Goal: Download file/media

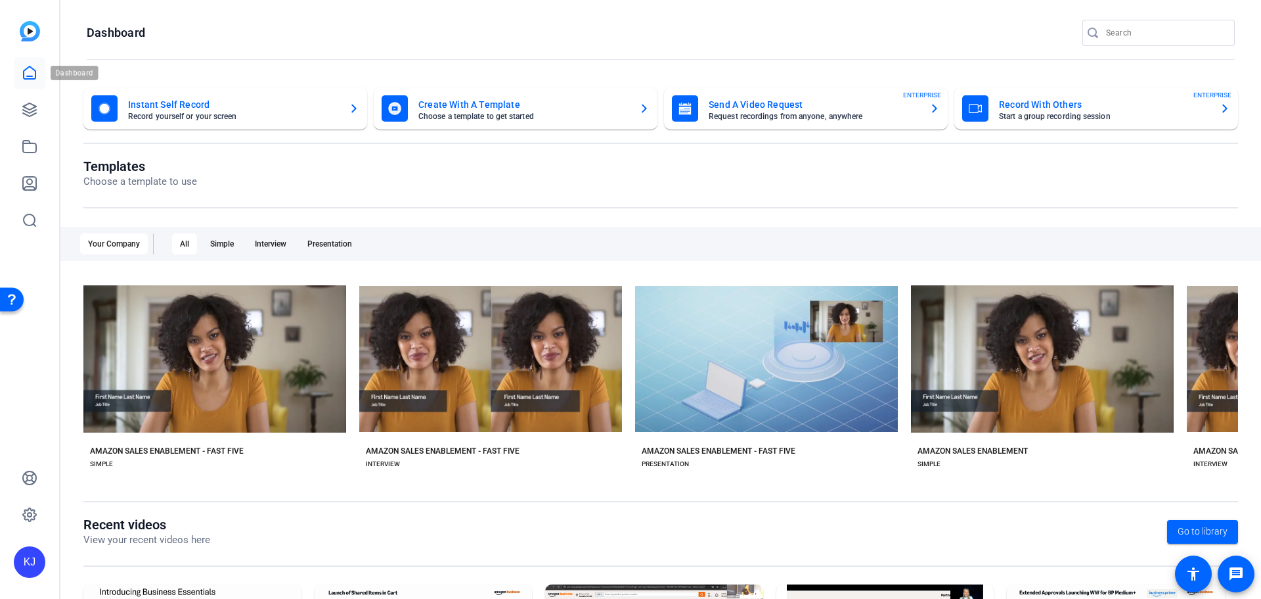
click at [30, 71] on icon at bounding box center [30, 73] width 16 height 16
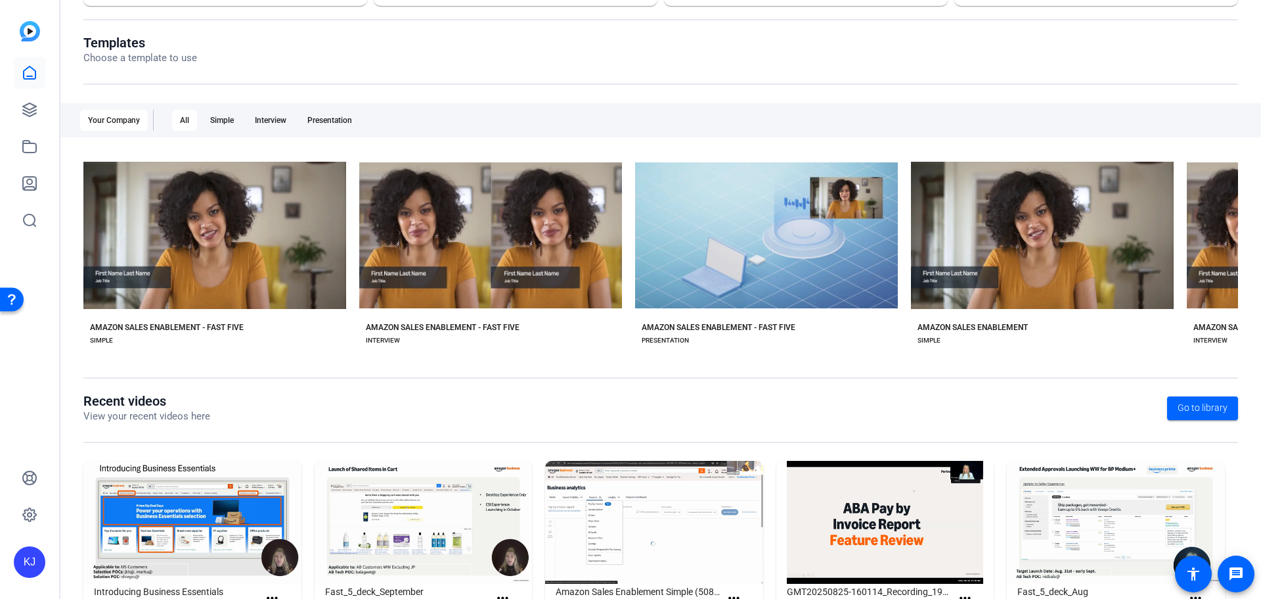
scroll to position [178, 0]
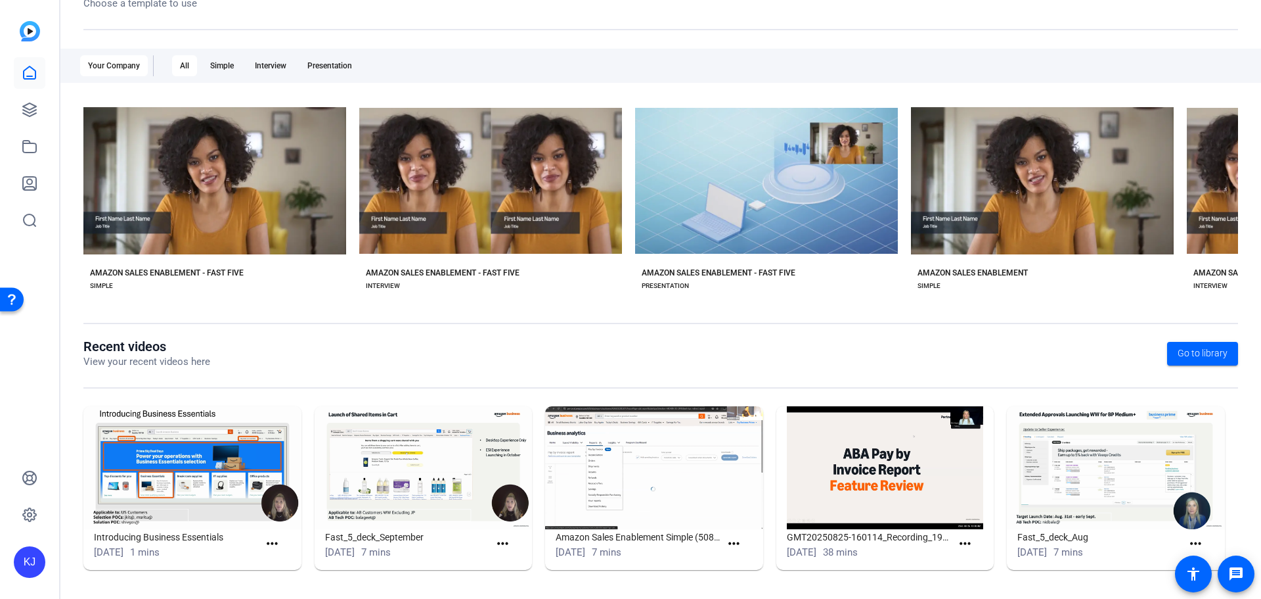
click at [399, 483] on img at bounding box center [424, 467] width 218 height 123
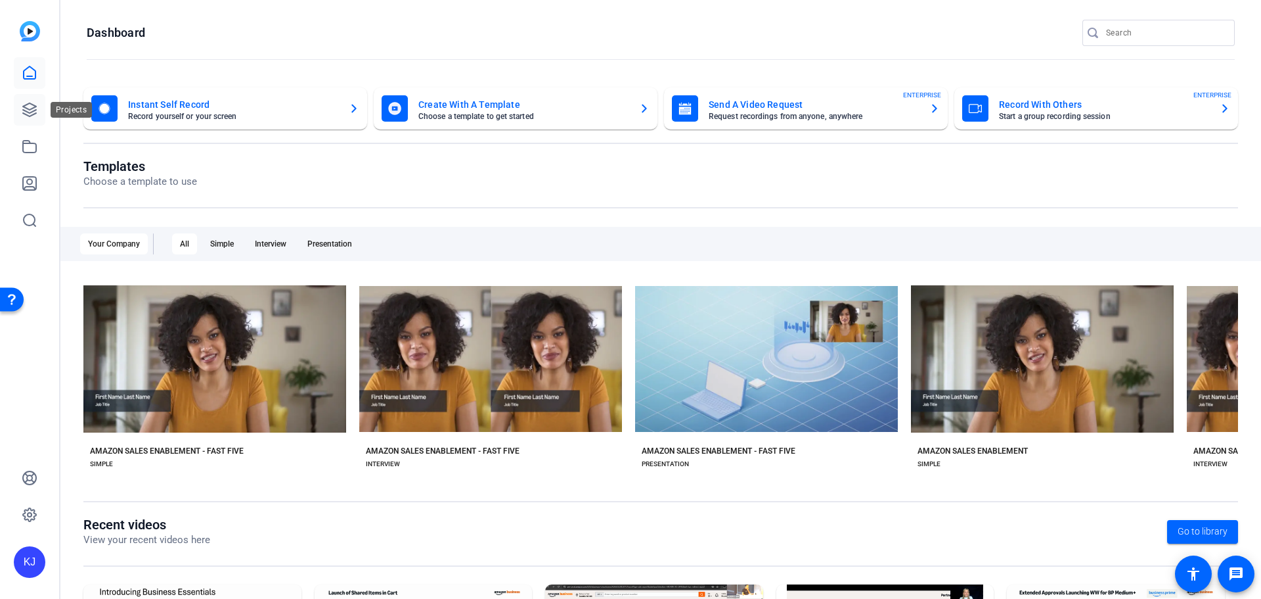
click at [31, 110] on icon at bounding box center [29, 109] width 13 height 13
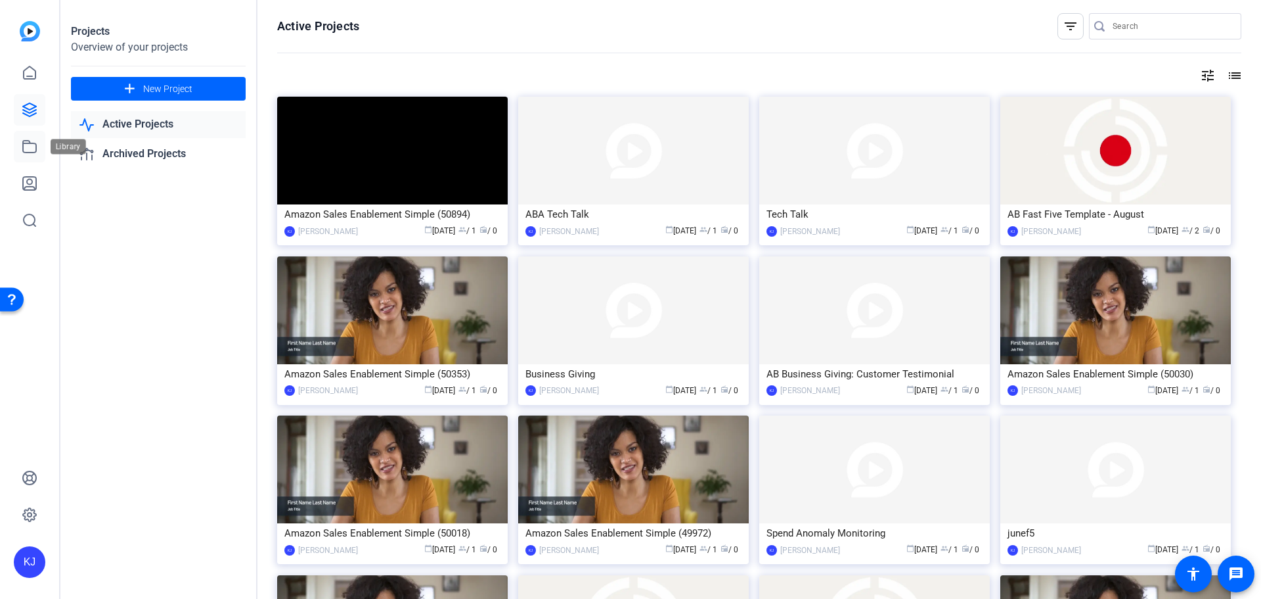
click at [27, 142] on icon at bounding box center [30, 147] width 16 height 16
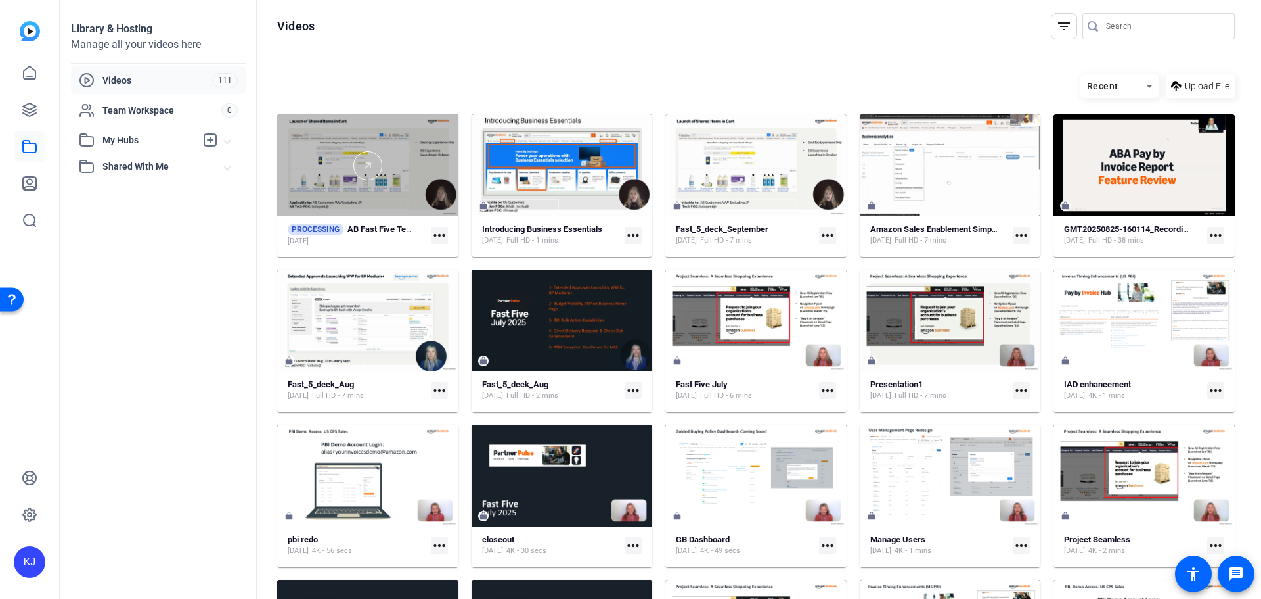
click at [407, 175] on div at bounding box center [367, 165] width 181 height 29
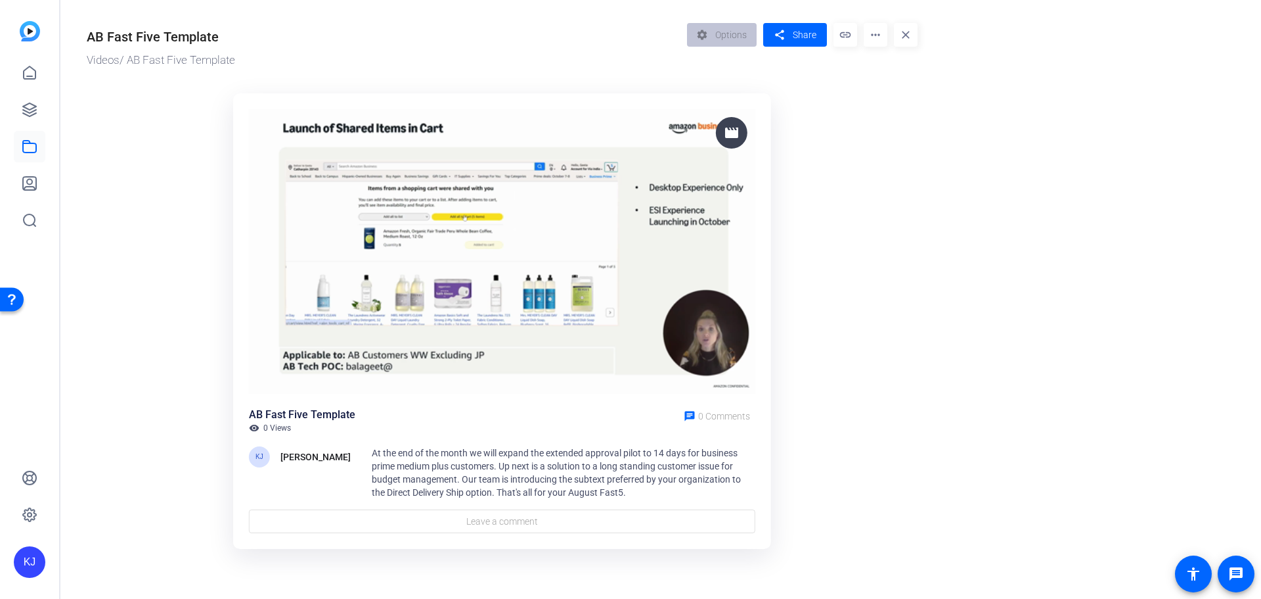
click at [843, 35] on mat-icon "link" at bounding box center [846, 35] width 24 height 24
click at [876, 33] on mat-icon "more_horiz" at bounding box center [876, 35] width 24 height 24
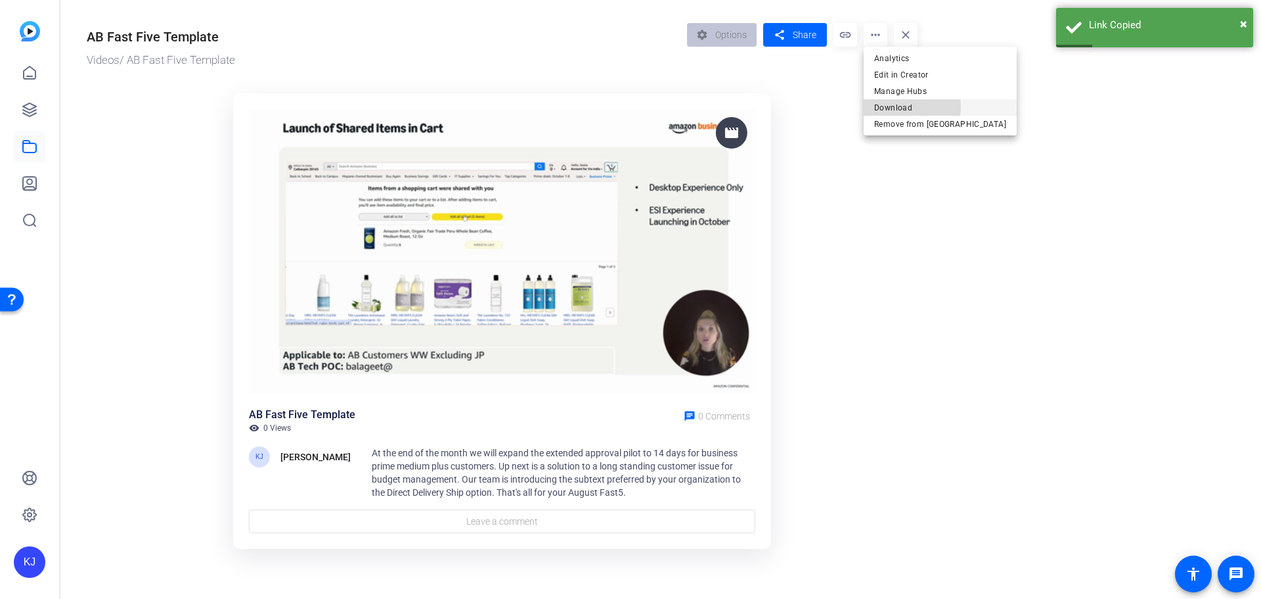
click at [892, 107] on span "Download" at bounding box center [940, 108] width 132 height 16
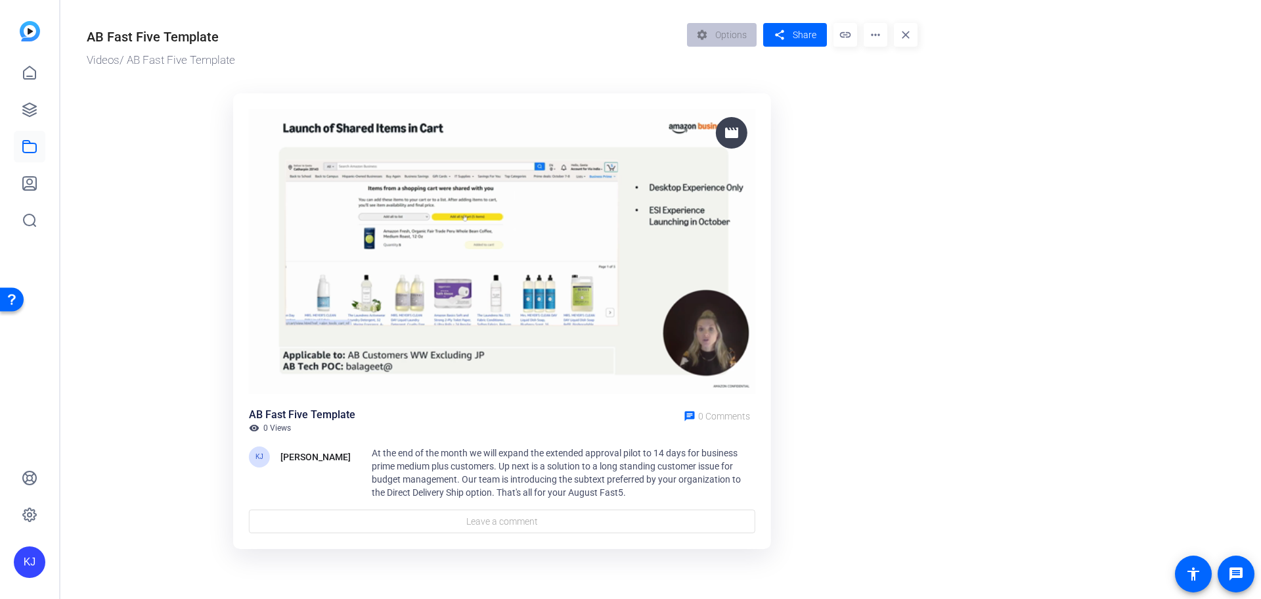
click at [1083, 225] on or-hosting-video-details "AB Fast Five Template Videos / AB Fast Five Template settings Options share Sha…" at bounding box center [657, 284] width 1194 height 568
click at [1094, 30] on or-hosting-video-details "AB Fast Five Template Videos / AB Fast Five Template settings Options share Sha…" at bounding box center [657, 284] width 1194 height 568
click at [1061, 64] on or-hosting-video-details "AB Fast Five Template Videos / AB Fast Five Template settings Options share Sha…" at bounding box center [657, 284] width 1194 height 568
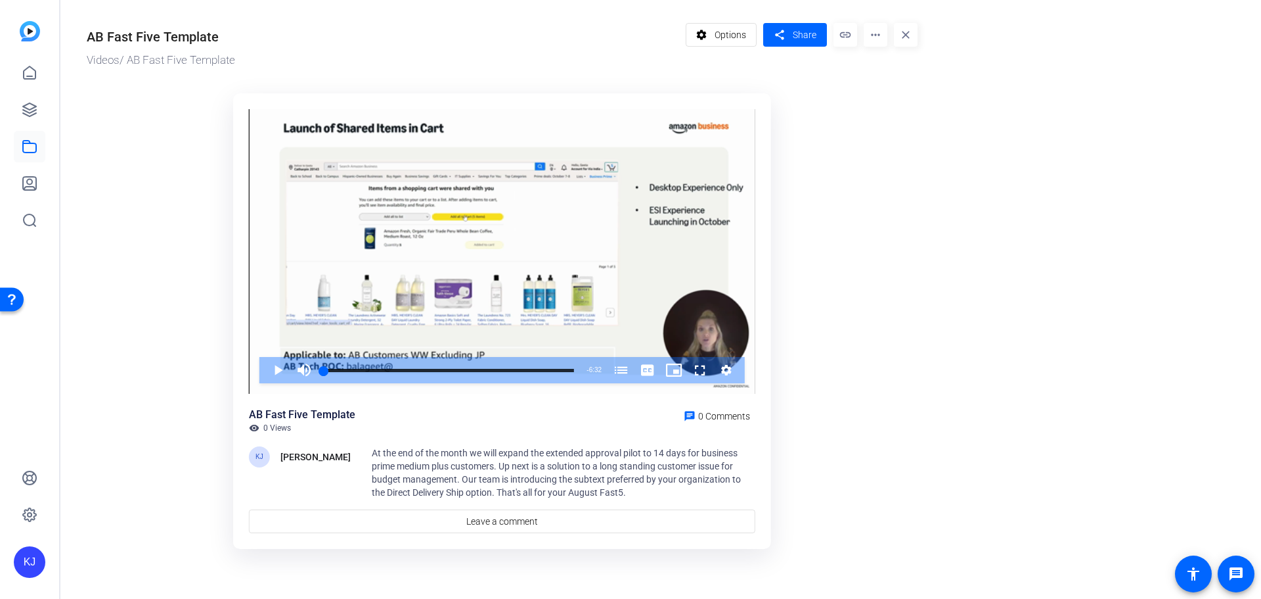
click at [855, 182] on ktd-grid "Video Player is loading. Play Video Play Mute Current Time 0:00 / Duration 6:32…" at bounding box center [502, 321] width 831 height 473
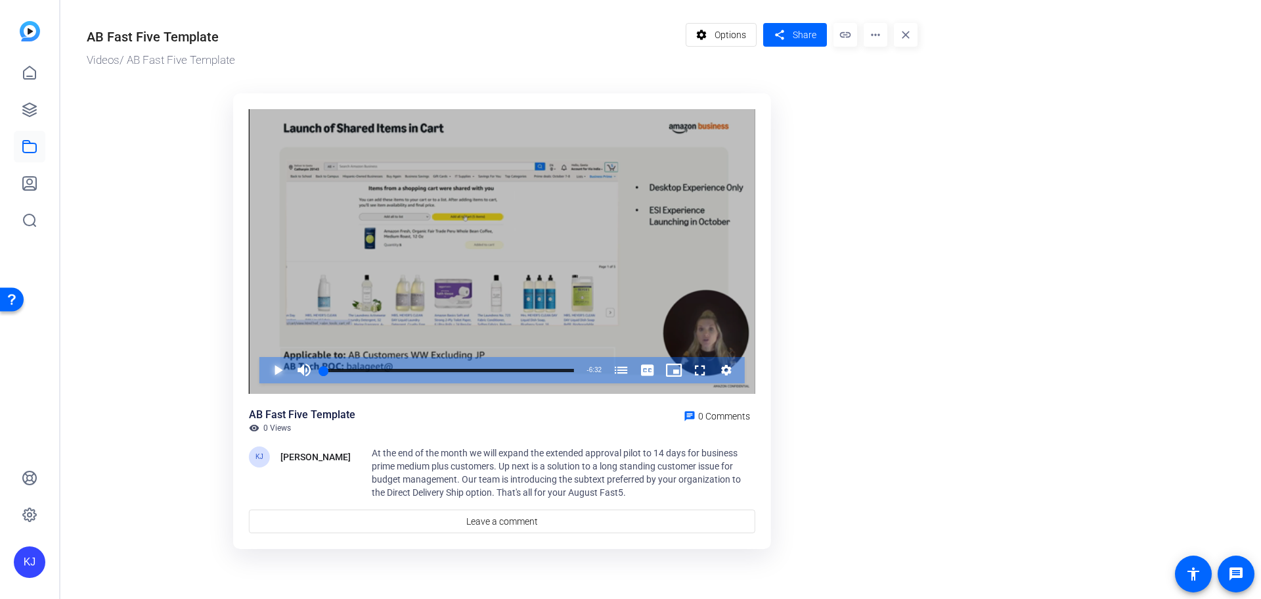
click at [265, 371] on span "Video Player" at bounding box center [265, 370] width 0 height 26
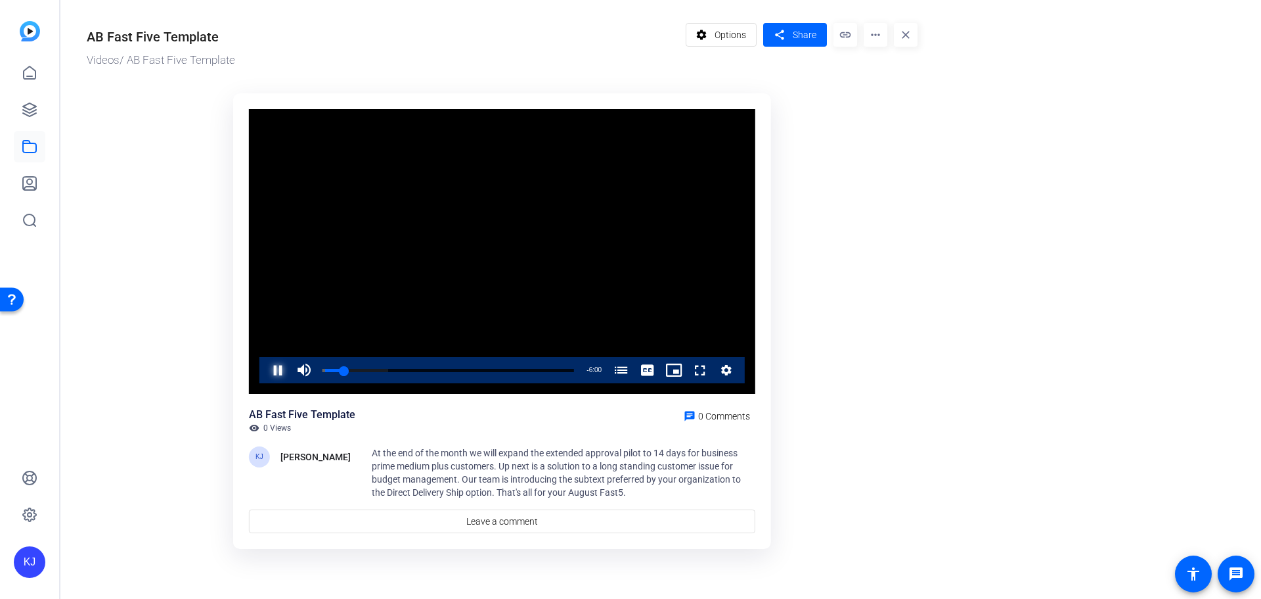
click at [265, 371] on span "Video Player" at bounding box center [265, 370] width 0 height 26
click at [1017, 171] on or-hosting-video-details "AB Fast Five Template Videos / AB Fast Five Template settings Options share Sha…" at bounding box center [657, 284] width 1194 height 568
click at [983, 225] on or-hosting-video-details "AB Fast Five Template Videos / AB Fast Five Template settings Options share Sha…" at bounding box center [657, 284] width 1194 height 568
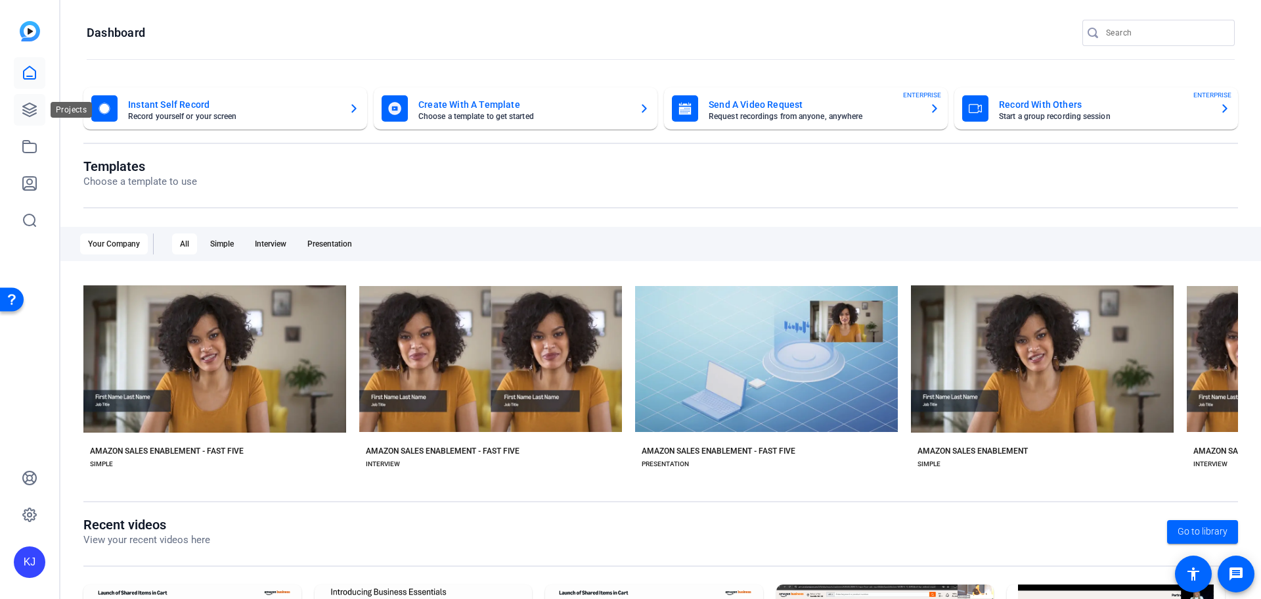
click at [30, 108] on icon at bounding box center [30, 110] width 16 height 16
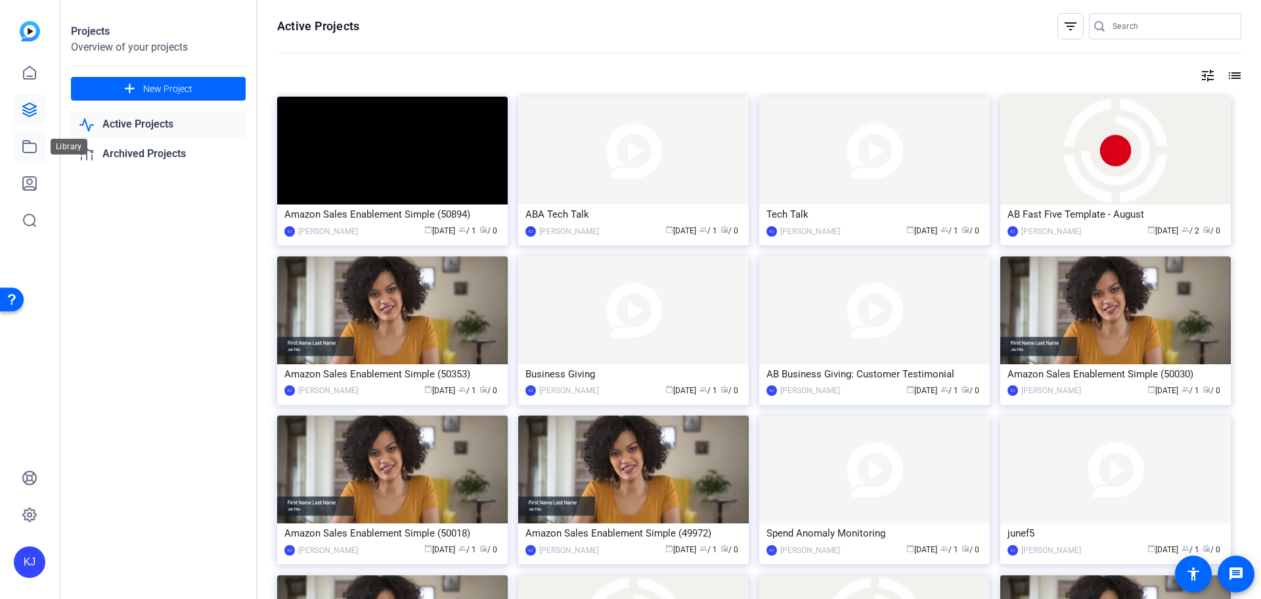
click at [26, 146] on icon at bounding box center [30, 147] width 16 height 16
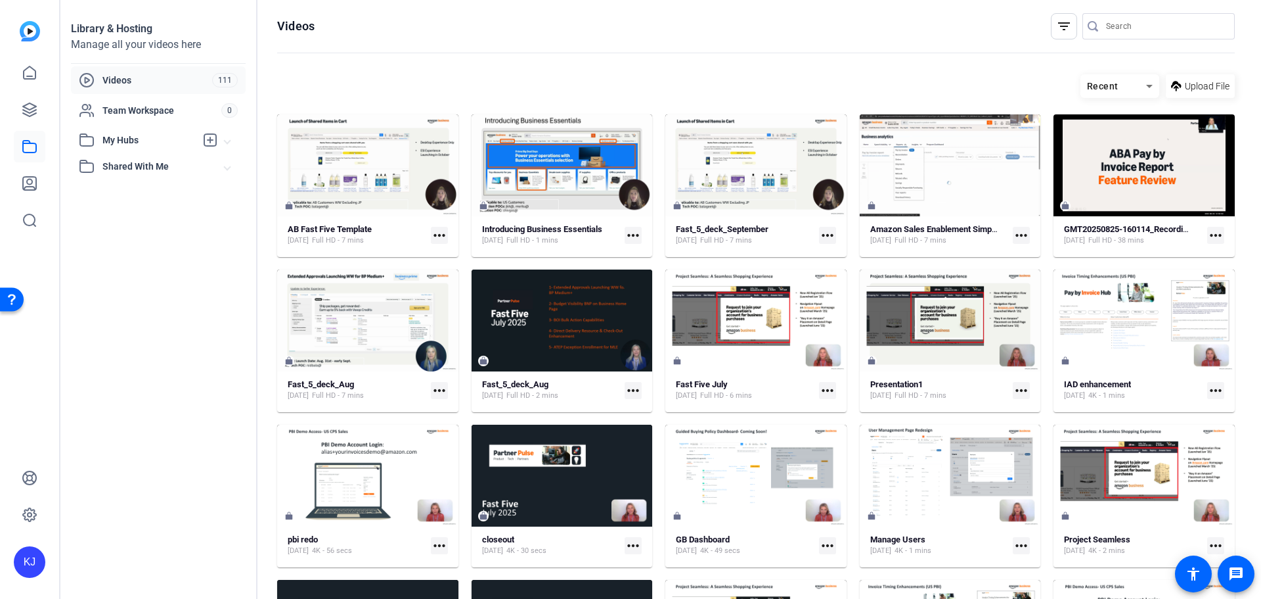
click at [438, 230] on mat-icon "more_horiz" at bounding box center [439, 235] width 17 height 17
click at [482, 254] on span "Edit in Creator" at bounding box center [467, 254] width 55 height 16
